Goal: Transaction & Acquisition: Book appointment/travel/reservation

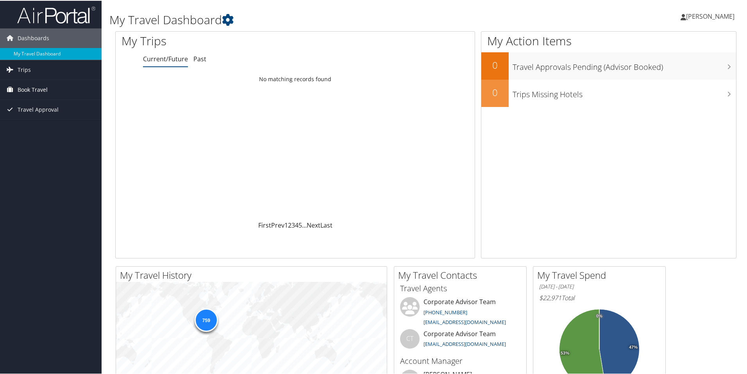
click at [50, 91] on link "Book Travel" at bounding box center [51, 89] width 102 height 20
click at [46, 132] on link "Book/Manage Online Trips" at bounding box center [51, 128] width 102 height 12
